Goal: Navigation & Orientation: Find specific page/section

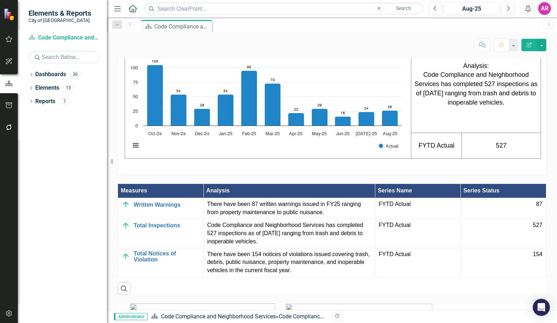
scroll to position [855, 0]
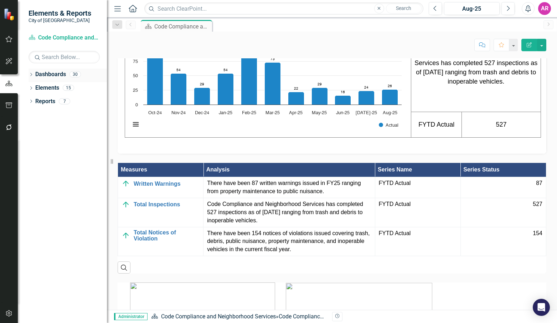
click at [31, 73] on icon "Dropdown" at bounding box center [30, 75] width 5 height 4
click at [32, 87] on icon "Dropdown" at bounding box center [34, 87] width 5 height 4
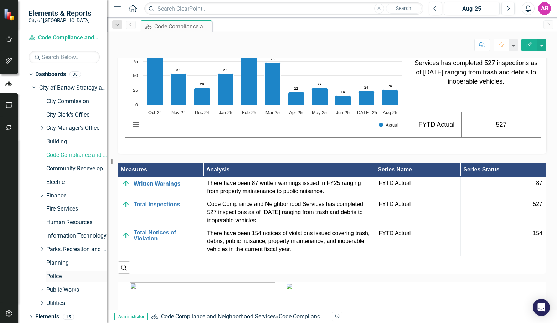
click at [72, 278] on link "Police" at bounding box center [76, 277] width 61 height 8
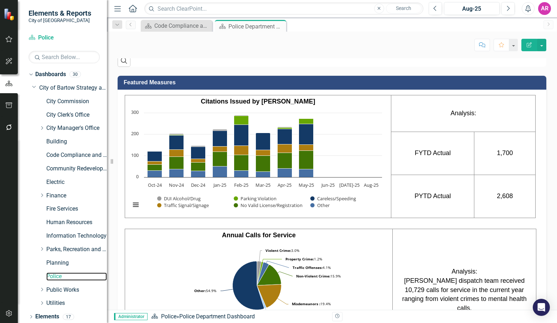
scroll to position [772, 0]
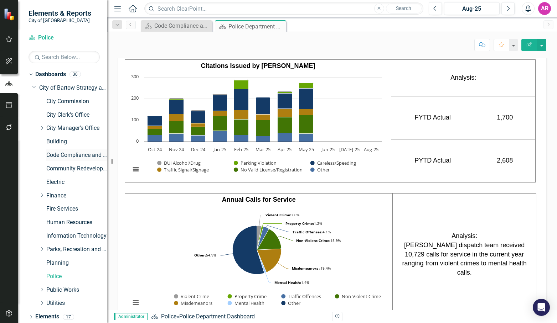
click at [76, 156] on link "Code Compliance and Neighborhood Services" at bounding box center [76, 155] width 61 height 8
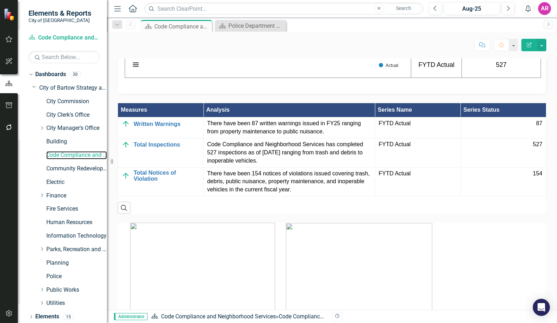
scroll to position [926, 0]
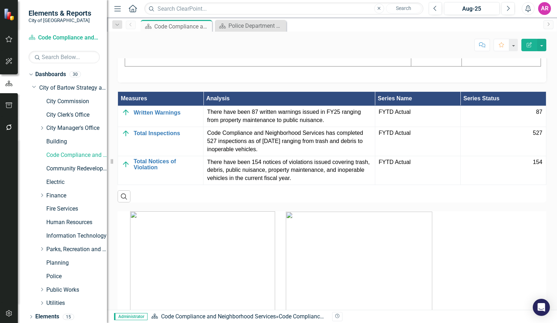
click at [541, 164] on div "Measures Analysis Series Name Series Status Written Warnings Link Map View Link…" at bounding box center [331, 143] width 439 height 120
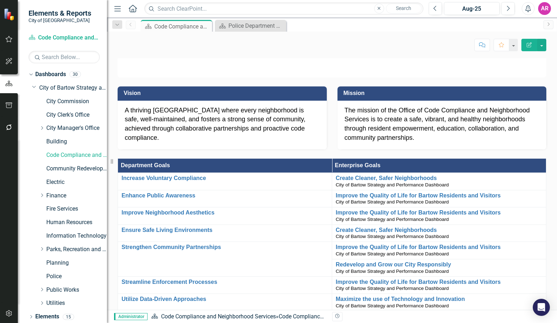
scroll to position [0, 0]
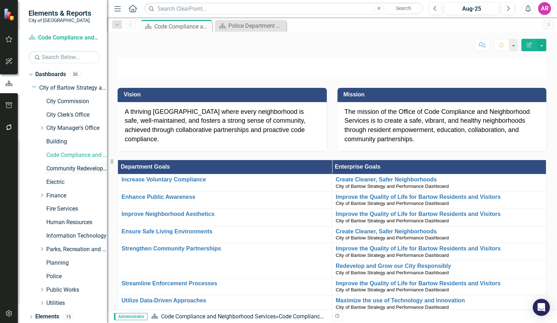
click at [83, 168] on link "Community Redevelopment Agency" at bounding box center [76, 169] width 61 height 8
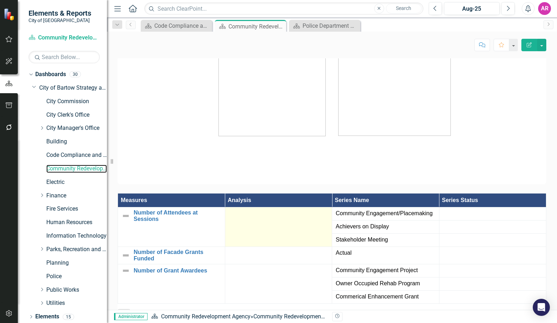
scroll to position [1069, 0]
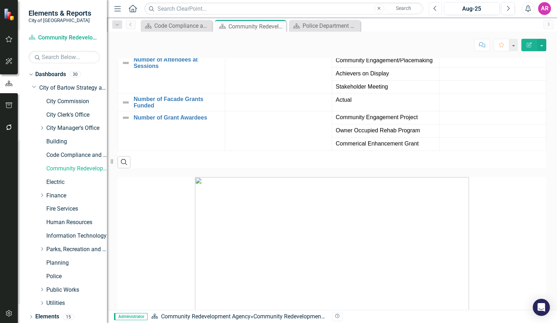
click at [437, 6] on button "Previous" at bounding box center [435, 8] width 13 height 13
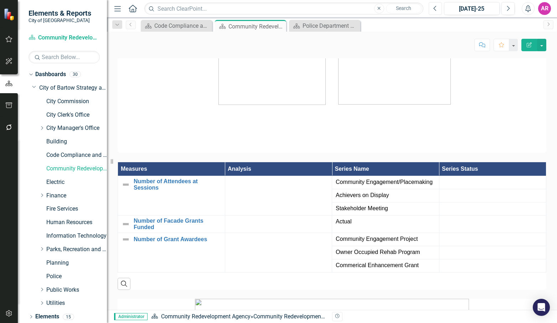
scroll to position [1033, 0]
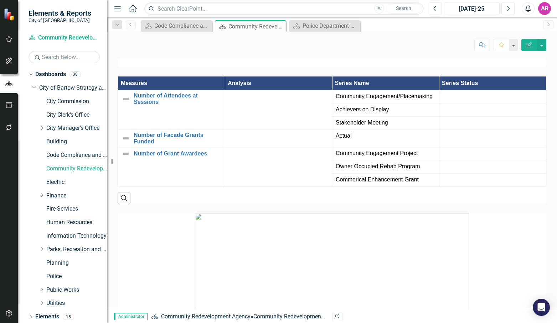
click at [439, 8] on button "Previous" at bounding box center [435, 8] width 13 height 13
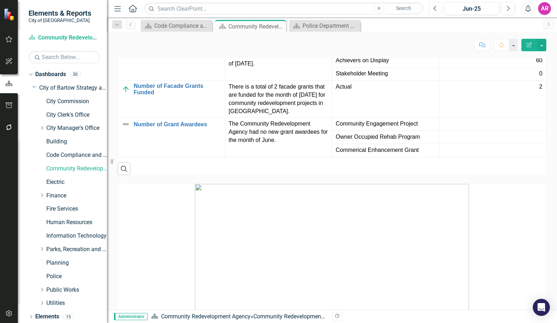
scroll to position [1076, 0]
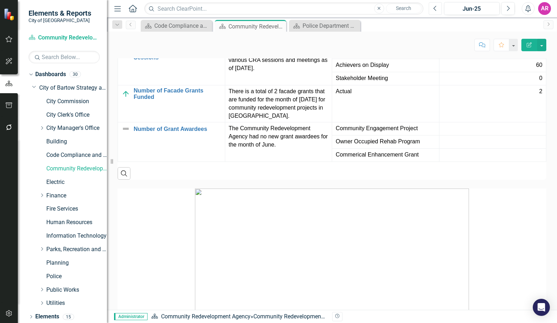
click at [434, 7] on icon "Previous" at bounding box center [435, 8] width 4 height 6
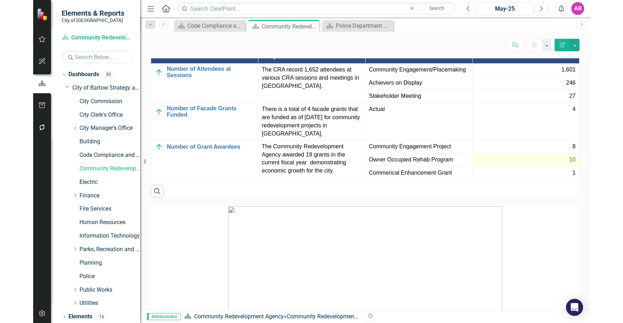
scroll to position [1104, 0]
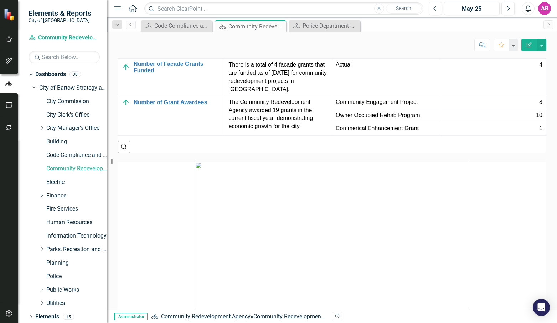
click at [525, 27] on div "Dashboard Code Compliance and Neighborhood Services Dashboard Close Dashboard C…" at bounding box center [339, 25] width 400 height 11
click at [508, 6] on icon "Next" at bounding box center [508, 8] width 4 height 6
click at [507, 7] on icon "Next" at bounding box center [508, 8] width 4 height 6
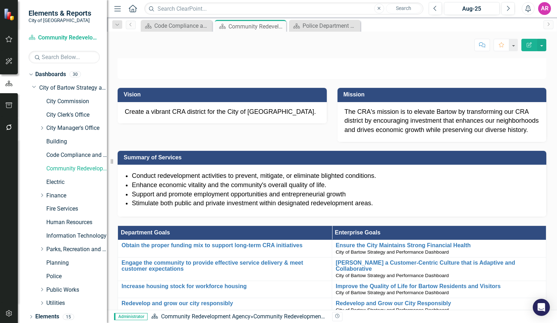
drag, startPoint x: 16, startPoint y: 171, endPoint x: 24, endPoint y: 170, distance: 8.6
click at [16, 171] on div at bounding box center [9, 221] width 18 height 164
click at [0, 0] on icon "Close" at bounding box center [0, 0] width 0 height 0
